Goal: Task Accomplishment & Management: Use online tool/utility

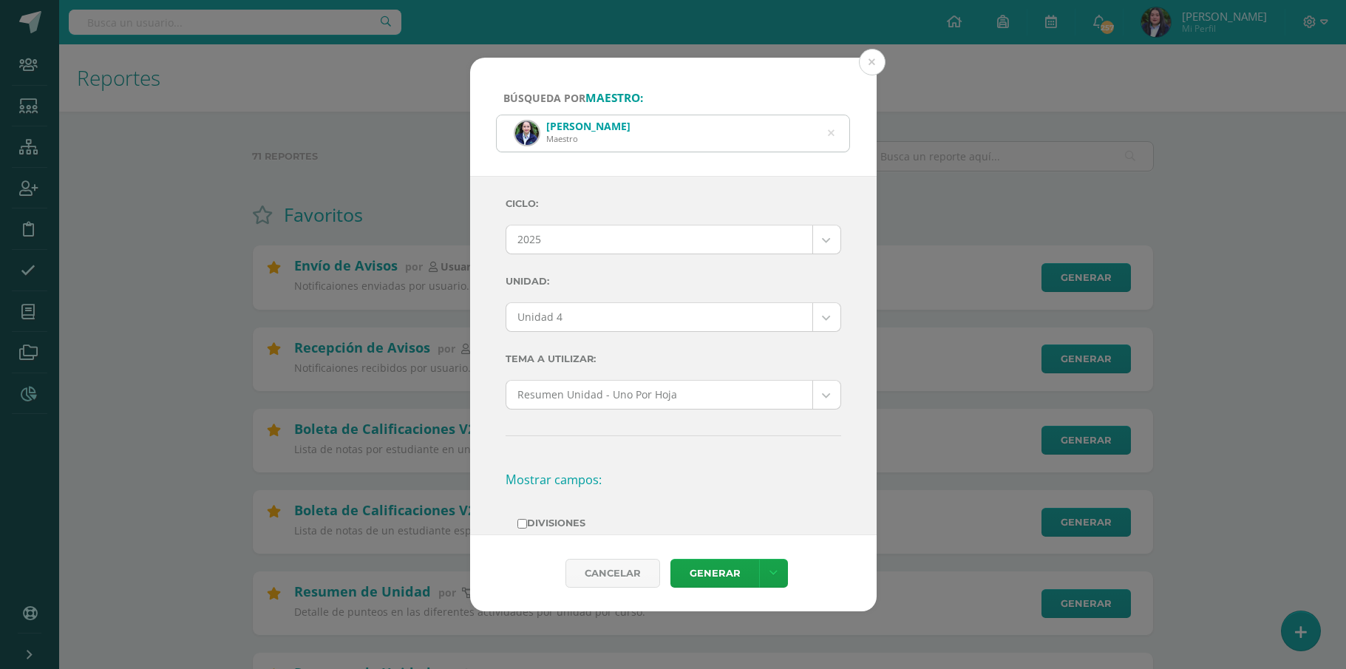
select select "Unidad 4"
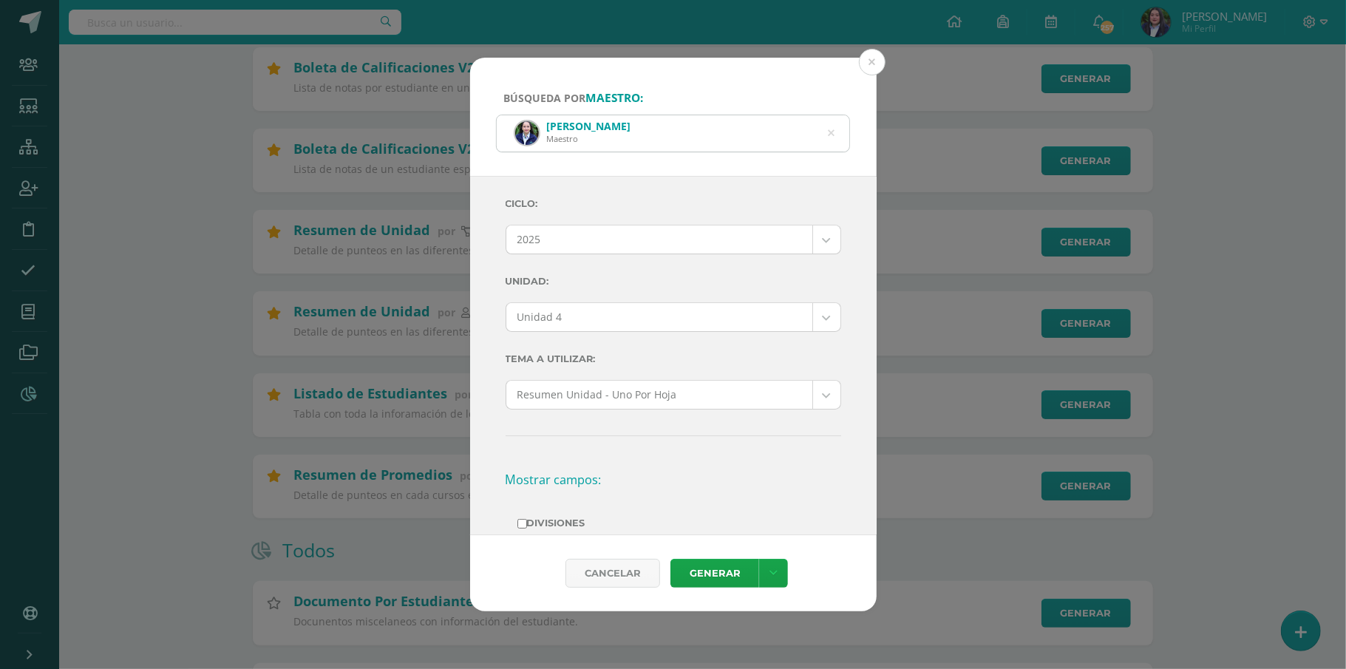
click at [828, 131] on icon at bounding box center [831, 134] width 7 height 38
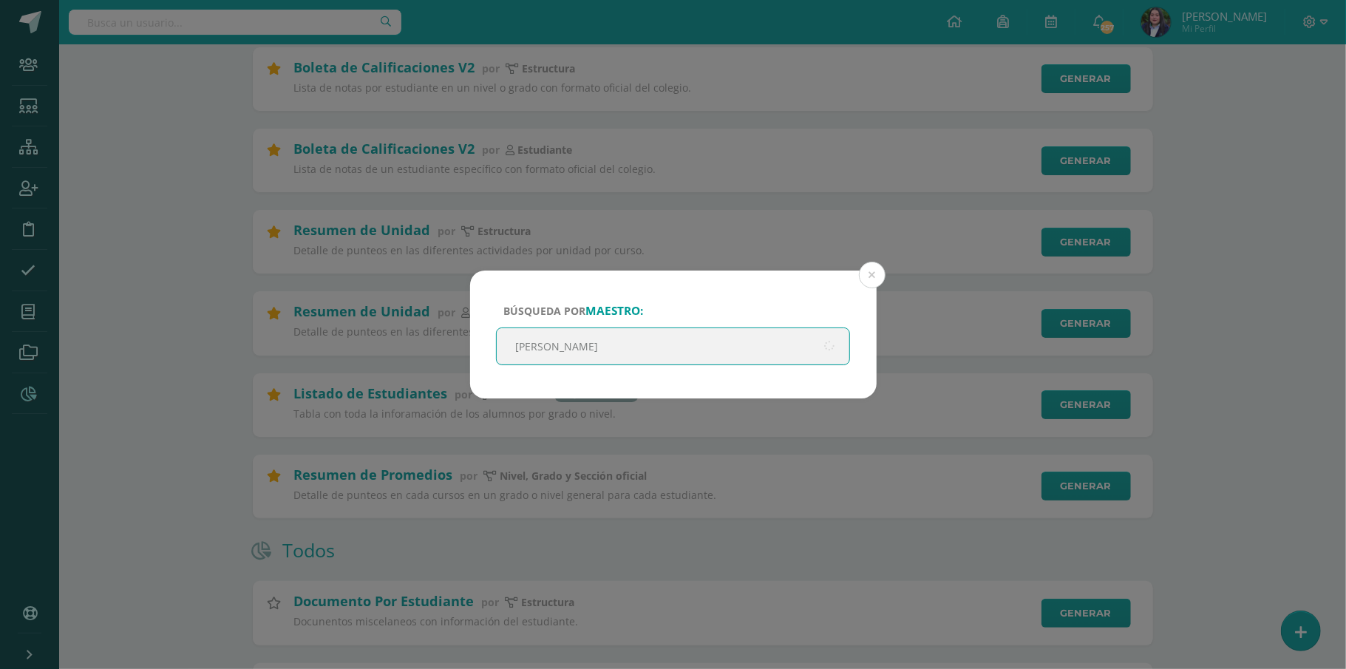
type input "[PERSON_NAME]"
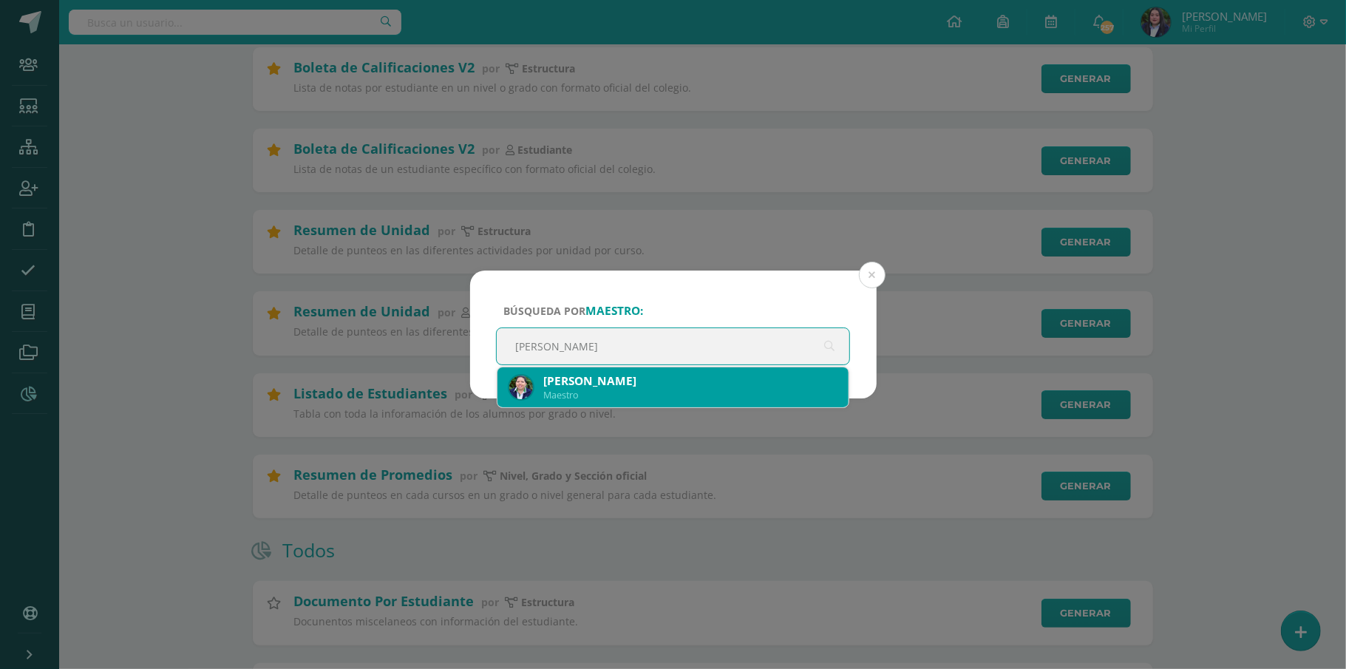
click at [769, 383] on div "[PERSON_NAME]" at bounding box center [690, 381] width 294 height 16
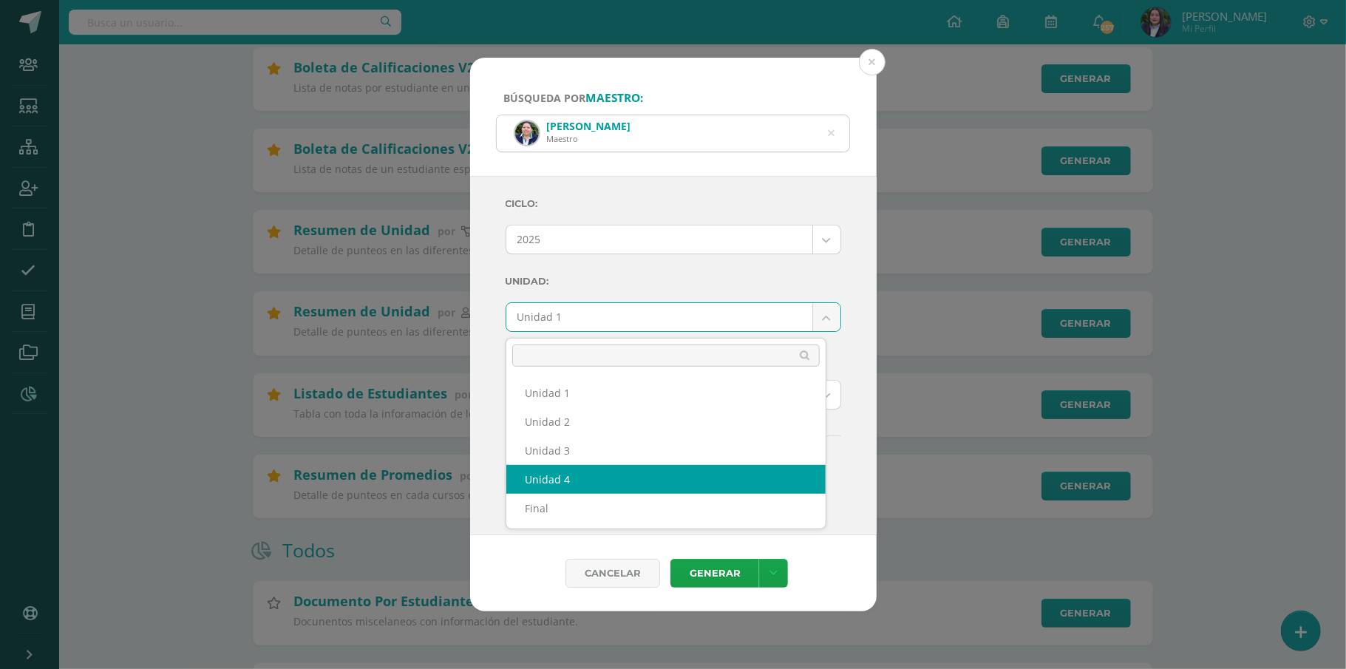
select select "Unidad 4"
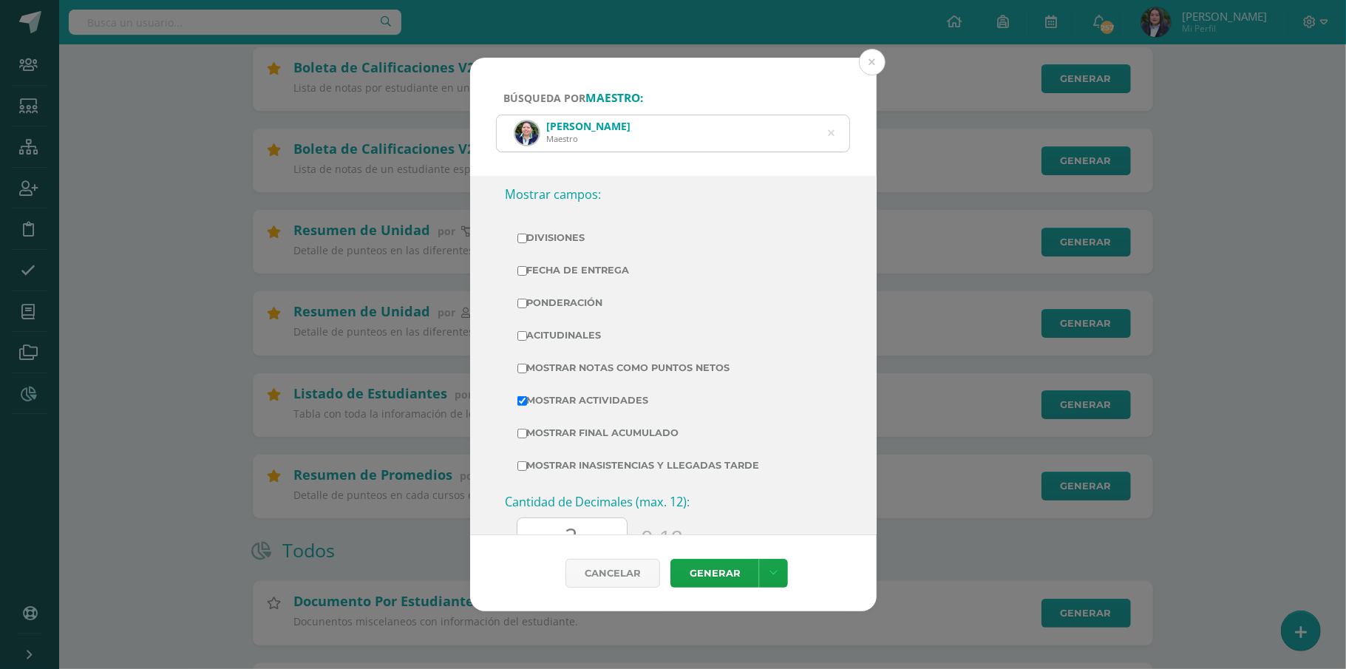
scroll to position [296, 0]
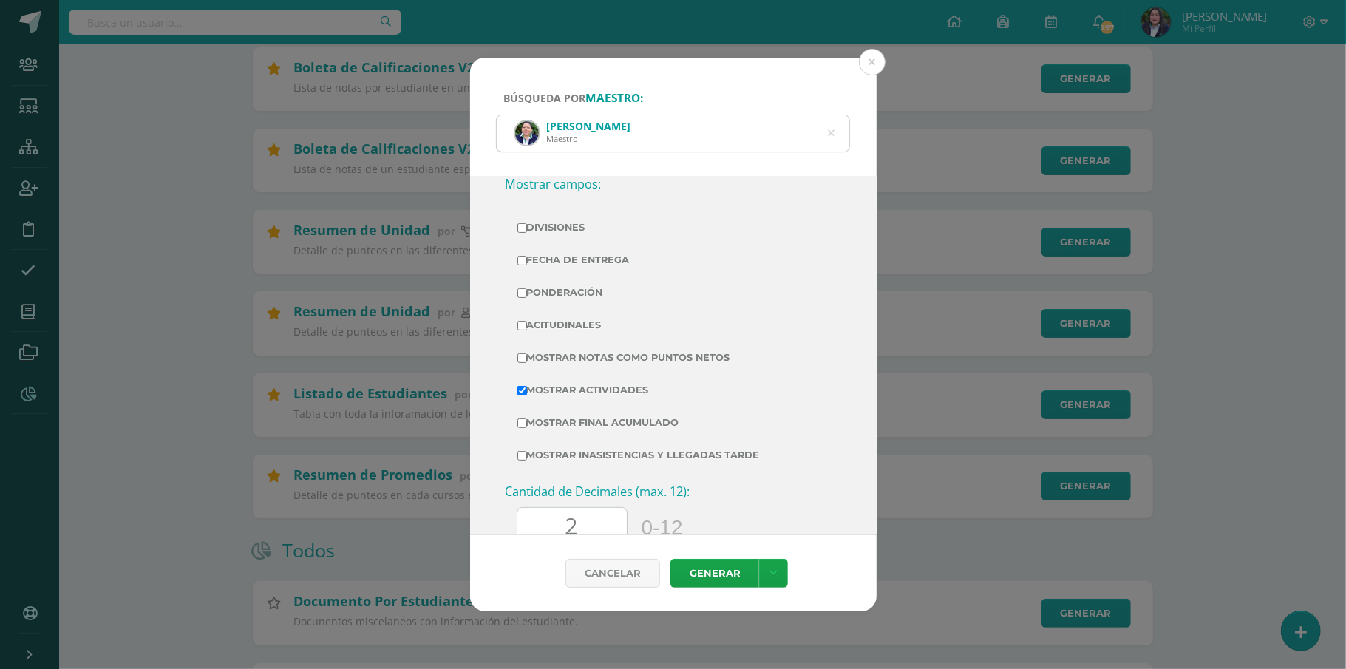
click at [524, 328] on input "Acitudinales" at bounding box center [522, 326] width 10 height 10
checkbox input "true"
click at [718, 571] on link "Generar" at bounding box center [714, 573] width 89 height 29
